Goal: Task Accomplishment & Management: Complete application form

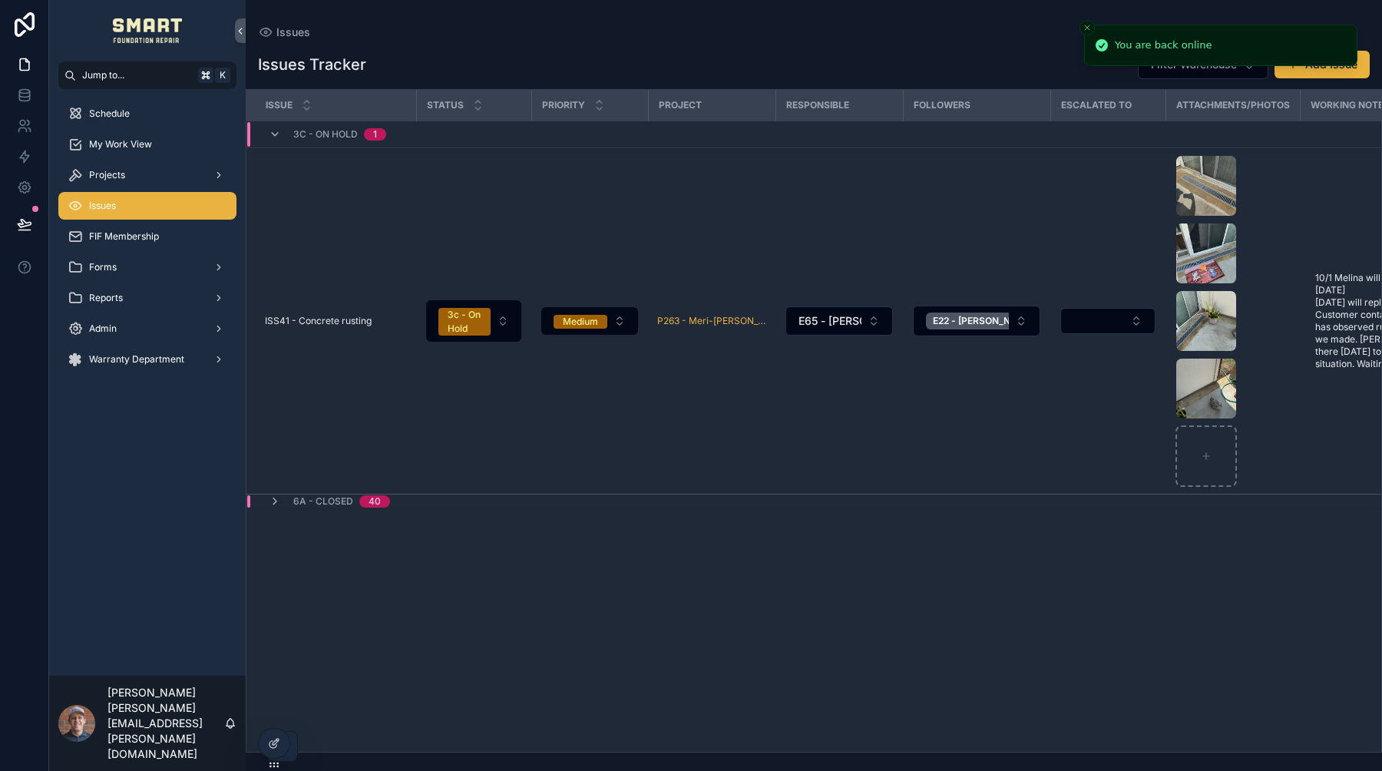
click at [1087, 25] on icon "Close toast" at bounding box center [1086, 27] width 9 height 9
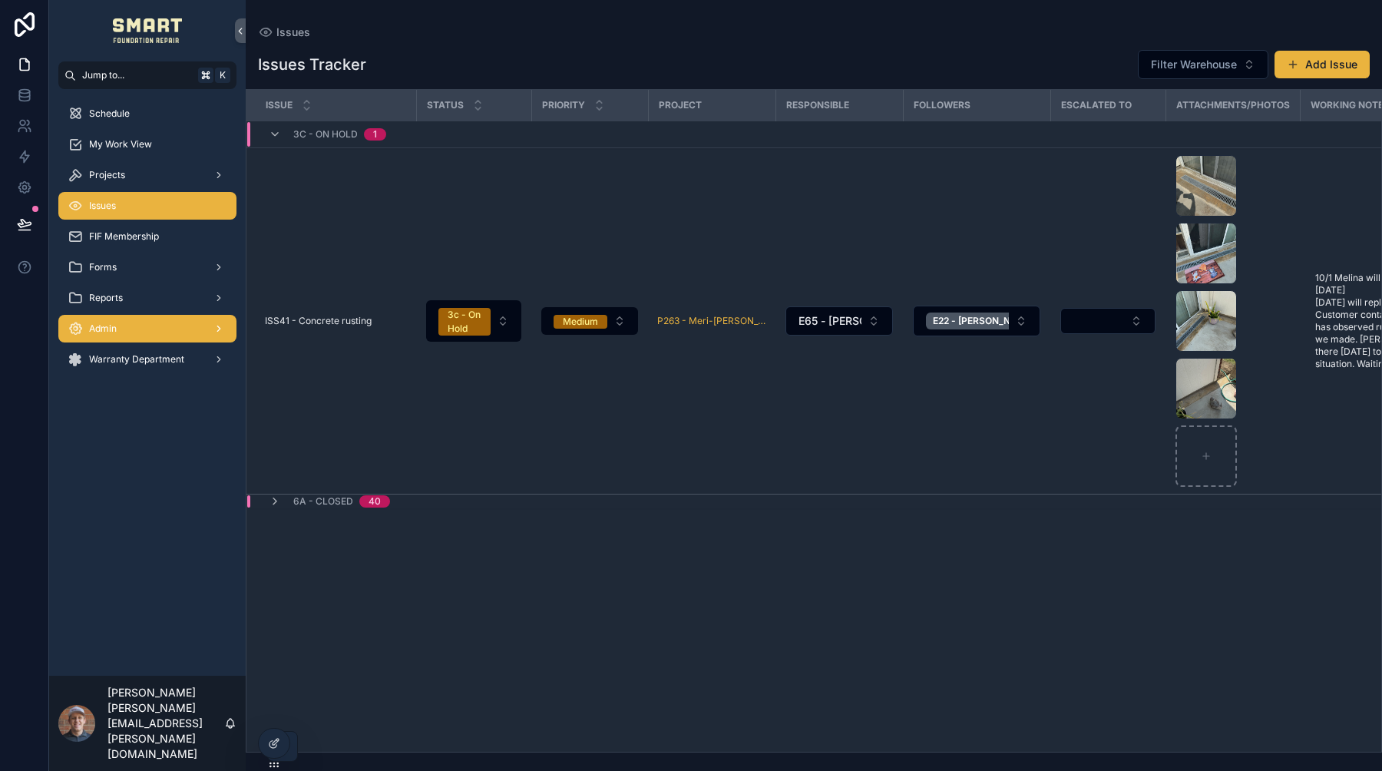
click at [157, 335] on div "Admin" at bounding box center [148, 328] width 160 height 25
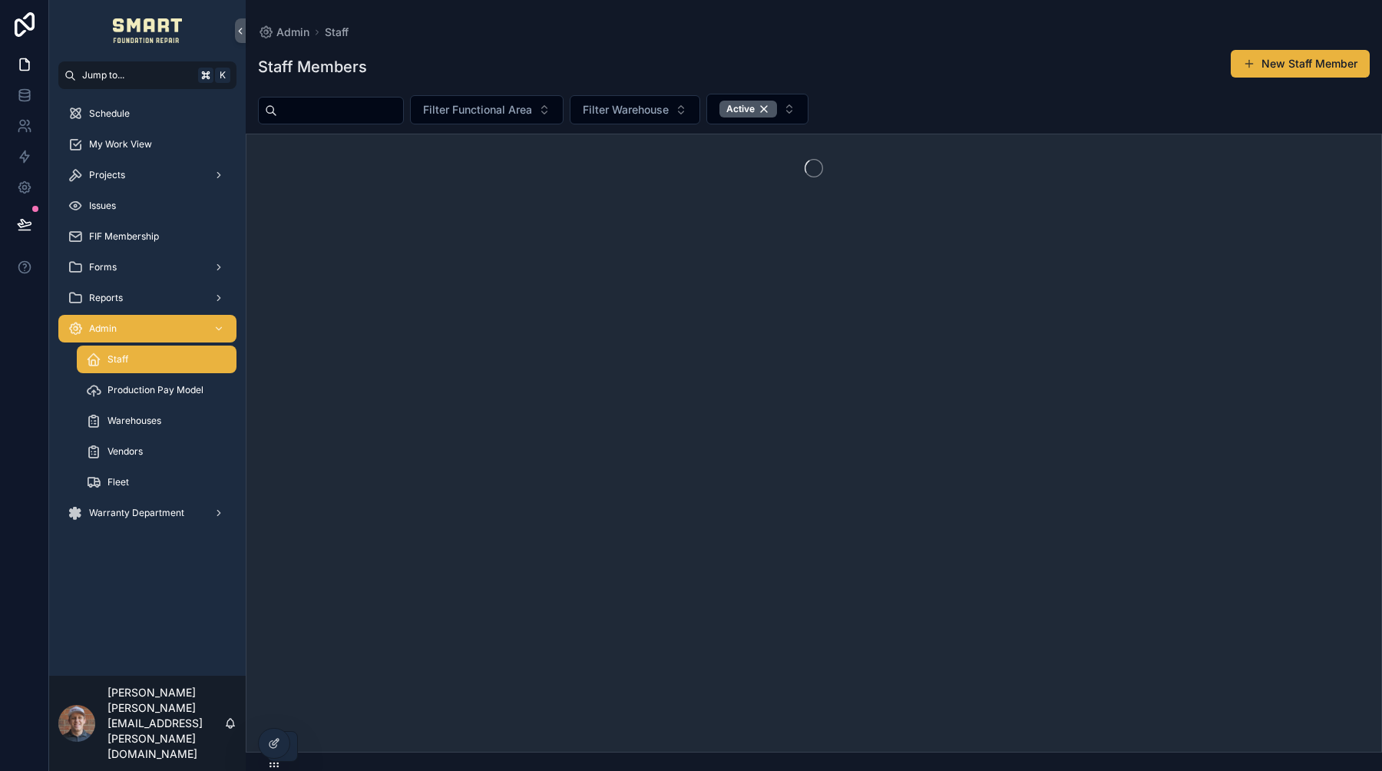
click at [165, 360] on div "Staff" at bounding box center [156, 359] width 141 height 25
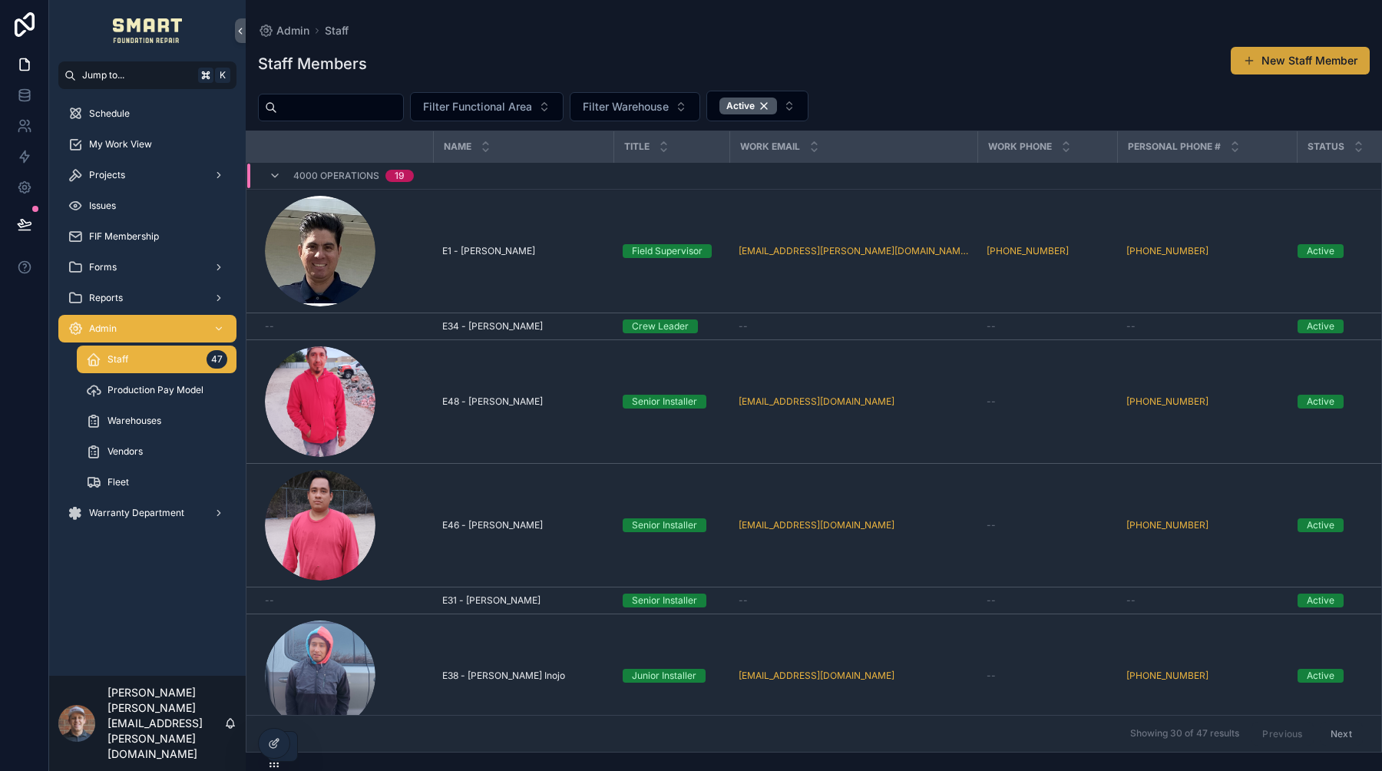
click at [1274, 70] on button "New Staff Member" at bounding box center [1300, 61] width 139 height 28
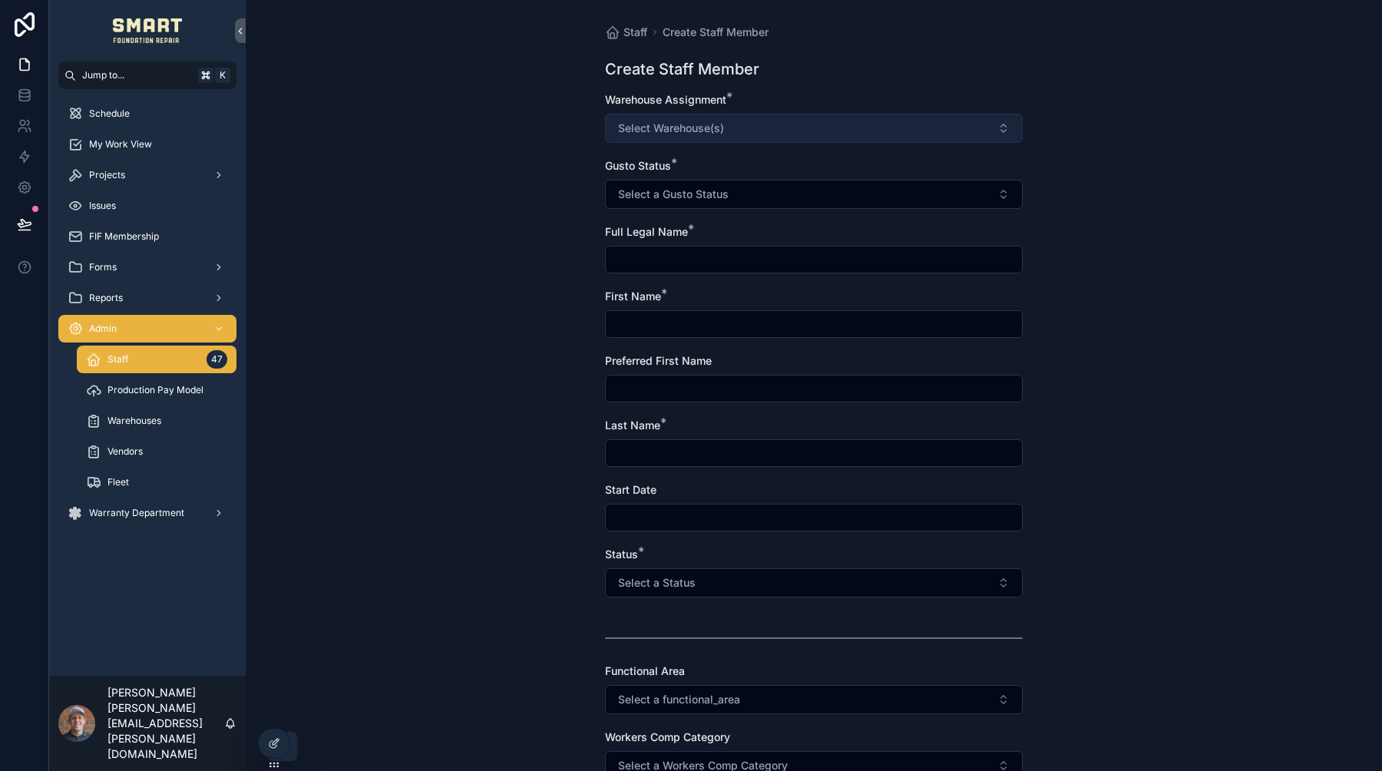
click at [865, 118] on button "Select Warehouse(s)" at bounding box center [814, 128] width 418 height 29
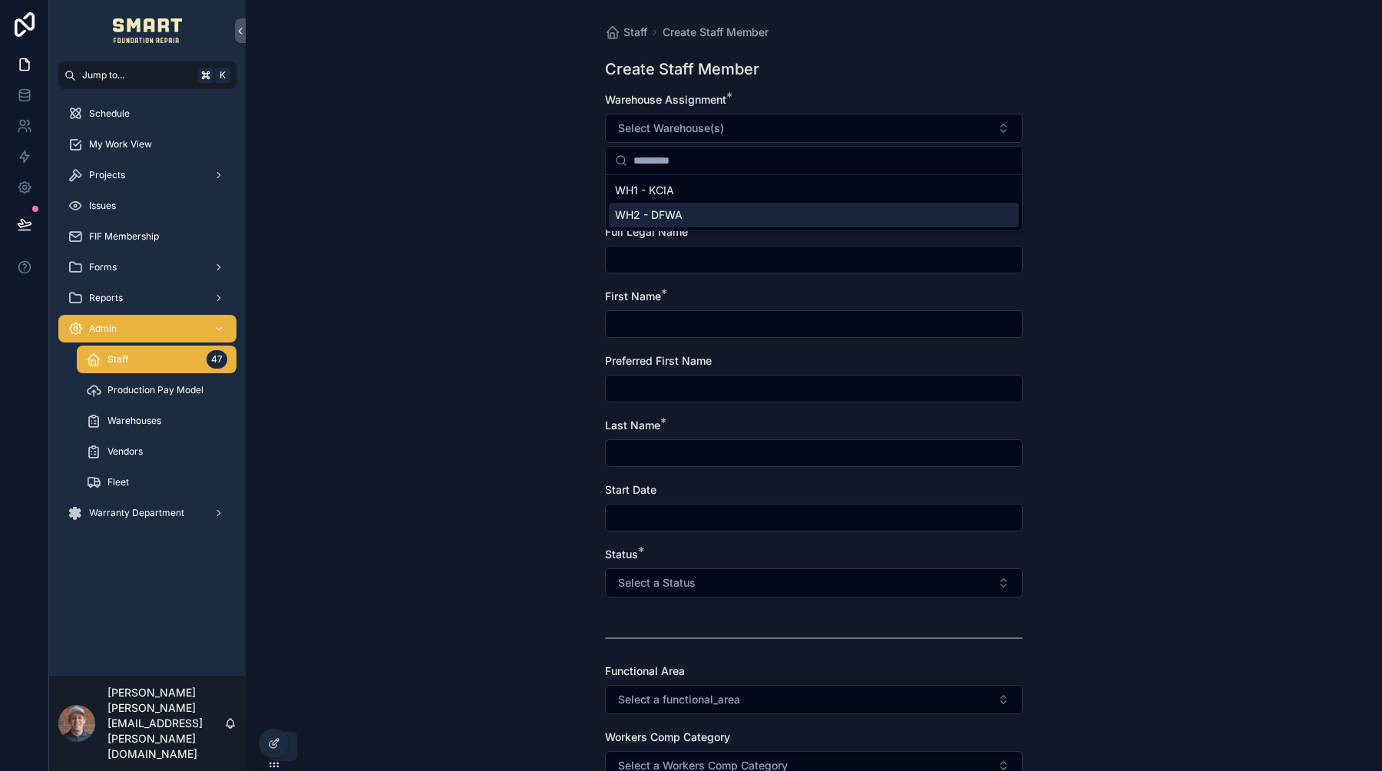
click at [715, 213] on div "WH2 - DFWA" at bounding box center [814, 215] width 410 height 25
click at [516, 218] on div "Staff Create Staff Member Create Staff Member Warehouse Assignment * WH2 - DFWA…" at bounding box center [814, 385] width 1136 height 771
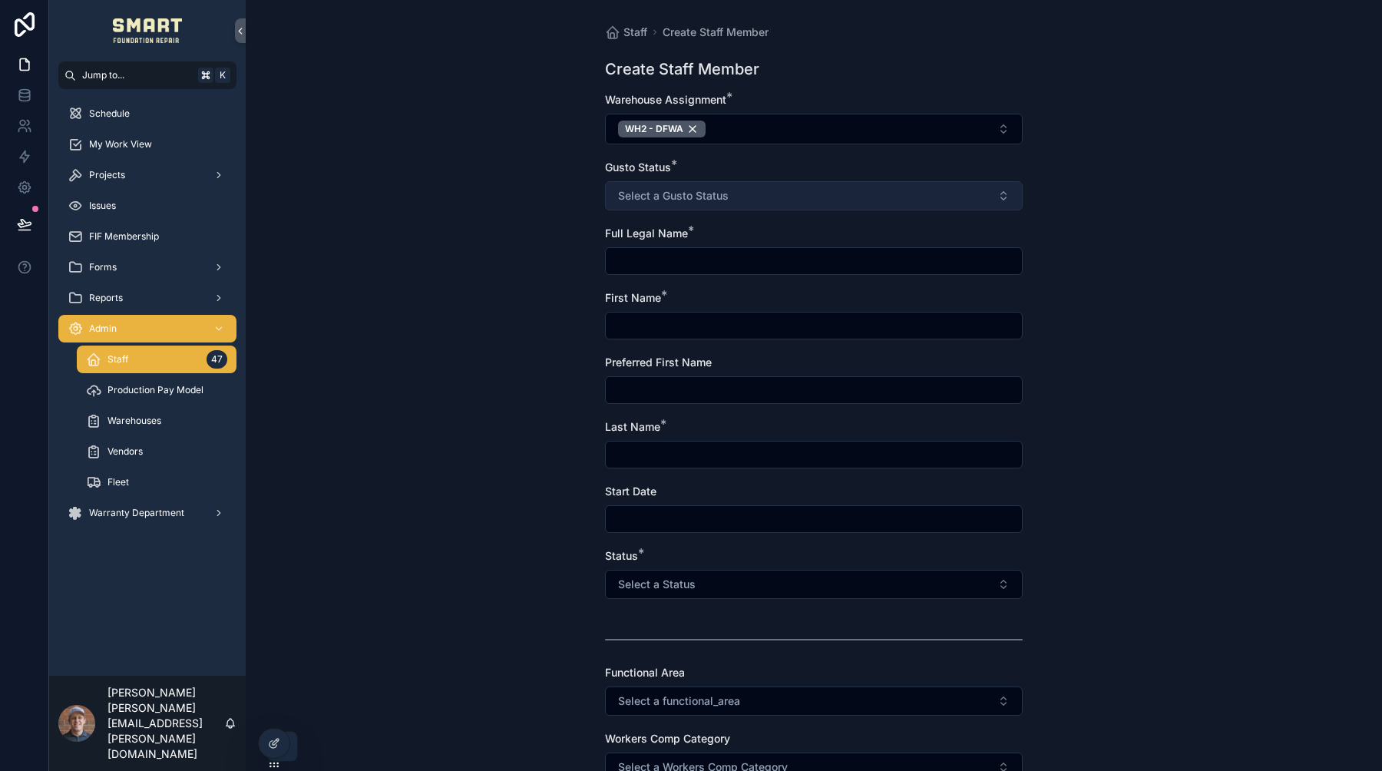
click at [669, 204] on button "Select a Gusto Status" at bounding box center [814, 195] width 418 height 29
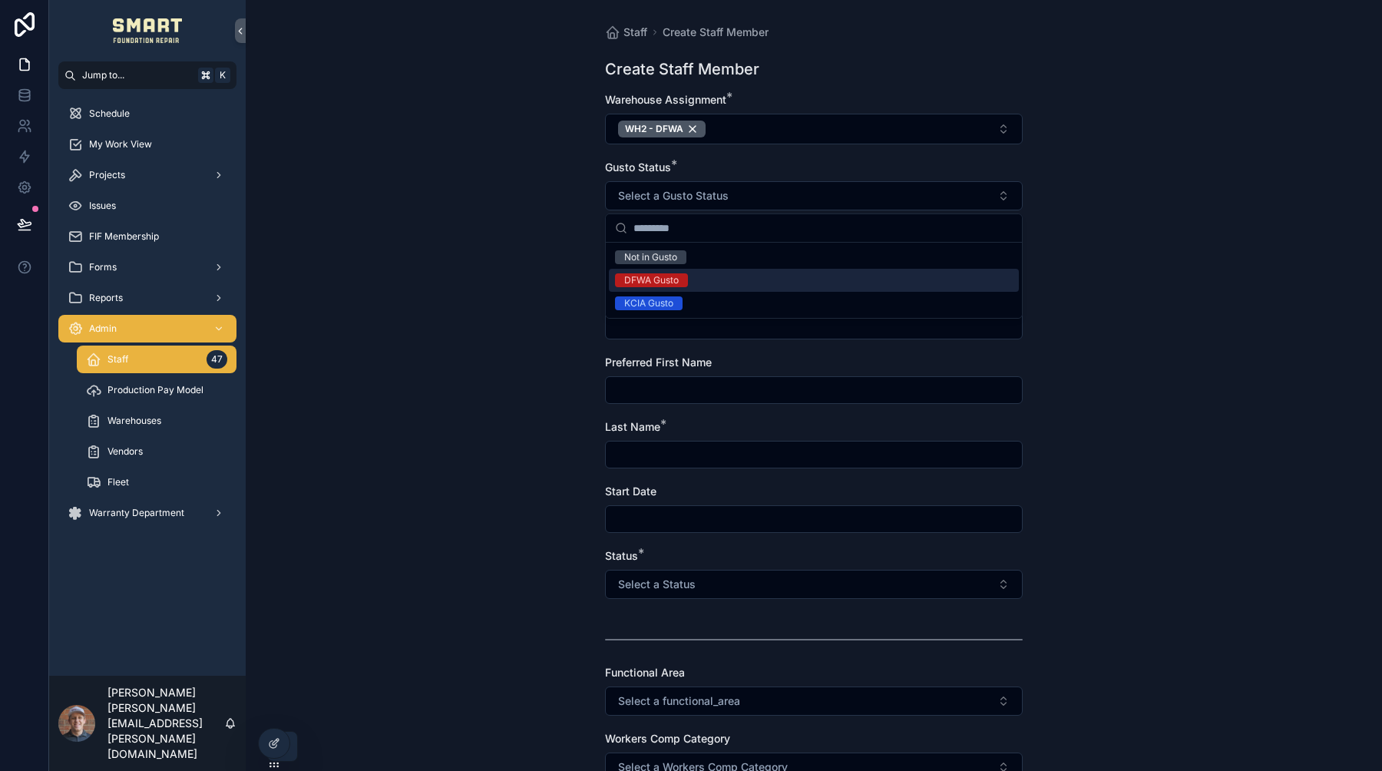
click at [673, 278] on div "DFWA Gusto" at bounding box center [651, 280] width 55 height 14
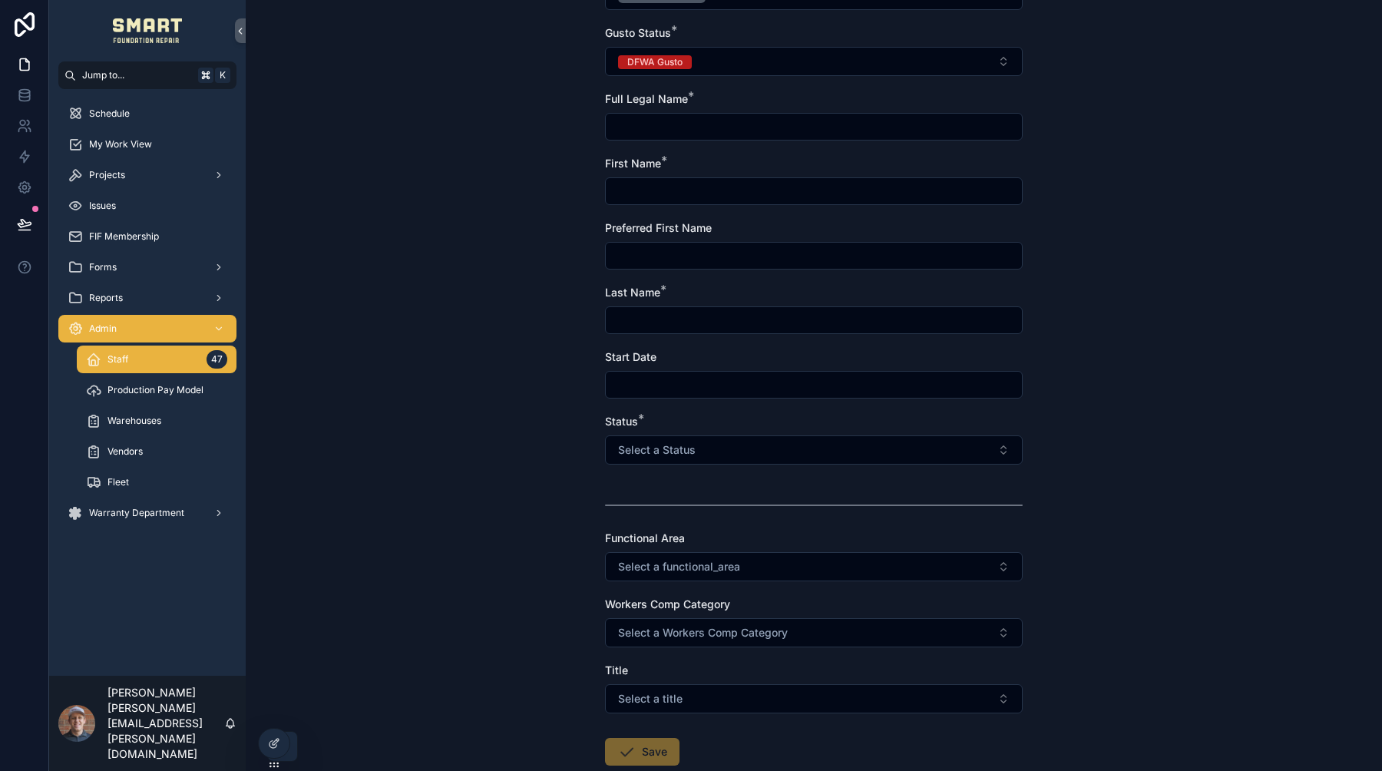
scroll to position [227, 0]
